Goal: Task Accomplishment & Management: Manage account settings

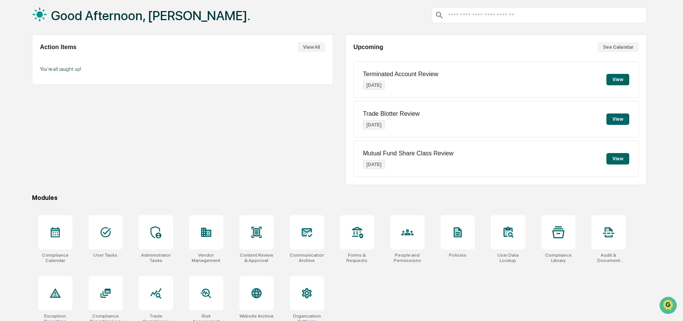
scroll to position [49, 0]
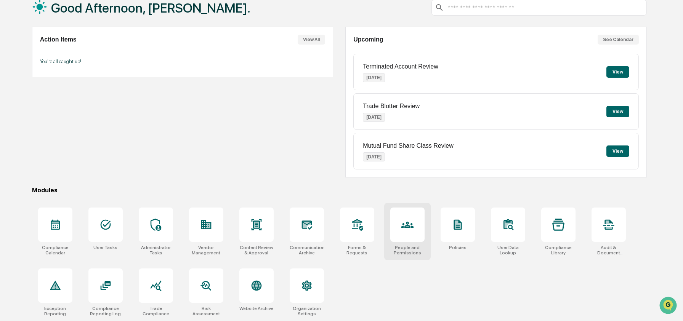
click at [406, 225] on icon at bounding box center [407, 225] width 12 height 6
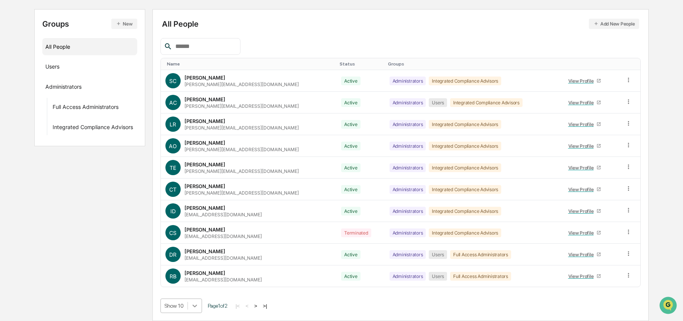
click at [194, 307] on body "Calendar Manage Tasks Reviews Approval Management Company People, Data, Setting…" at bounding box center [341, 122] width 683 height 398
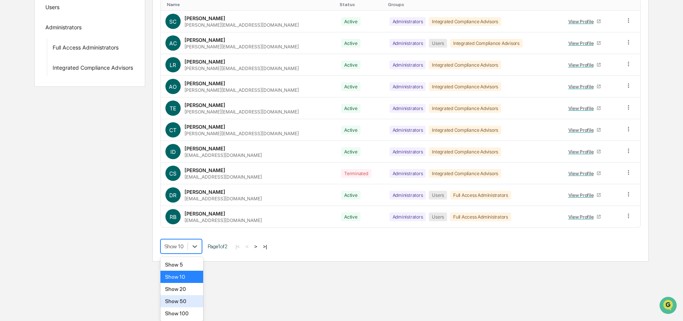
click at [193, 307] on div "Show 50" at bounding box center [181, 301] width 43 height 12
